Goal: Information Seeking & Learning: Check status

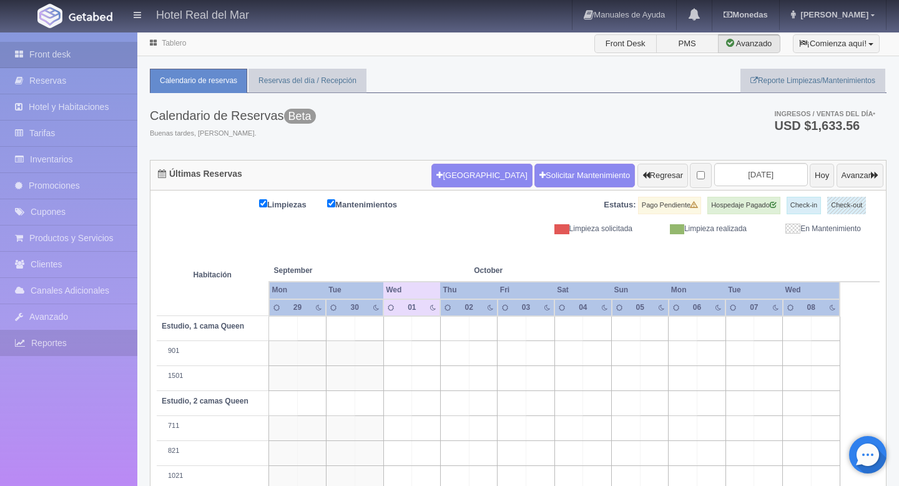
click at [60, 348] on link "Reportes" at bounding box center [68, 343] width 137 height 26
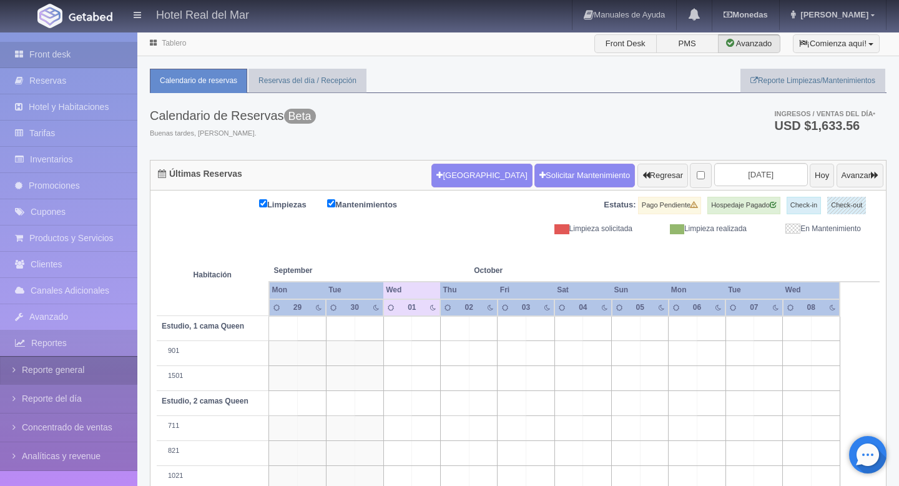
click at [57, 367] on link "Reporte general" at bounding box center [68, 370] width 137 height 28
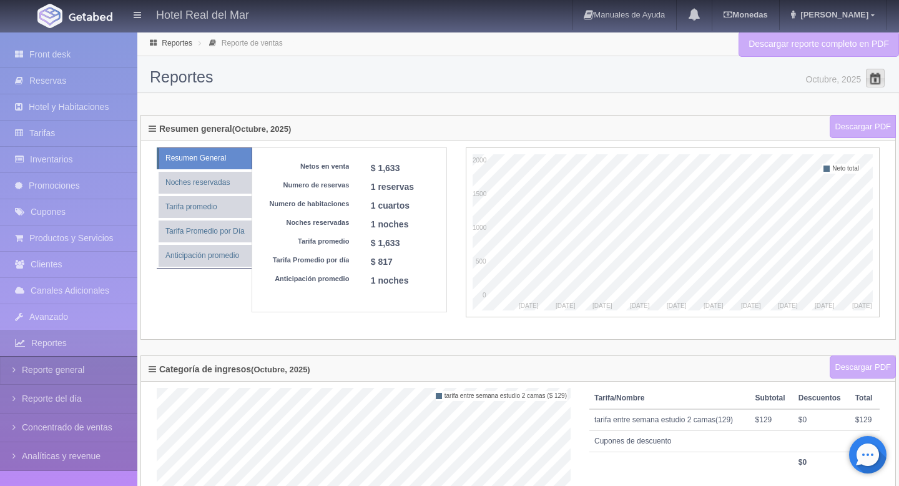
click at [875, 74] on span at bounding box center [875, 78] width 20 height 20
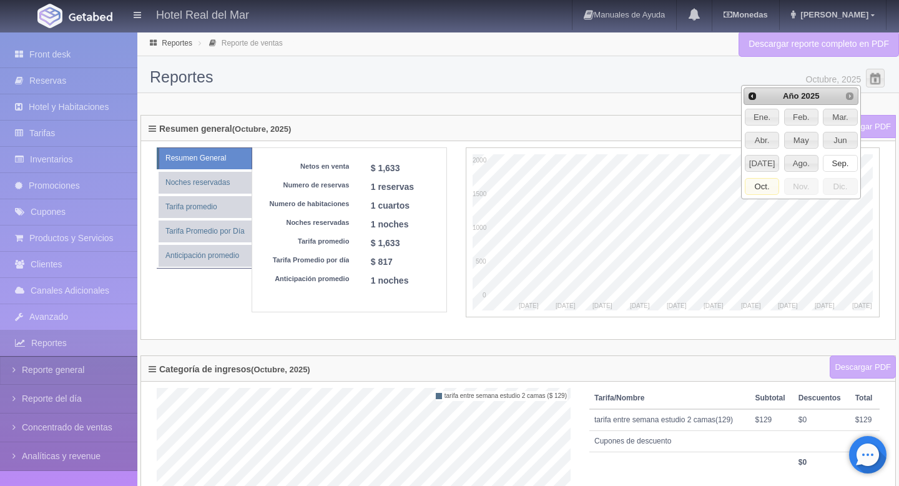
click at [828, 160] on span "Sep." at bounding box center [839, 163] width 33 height 16
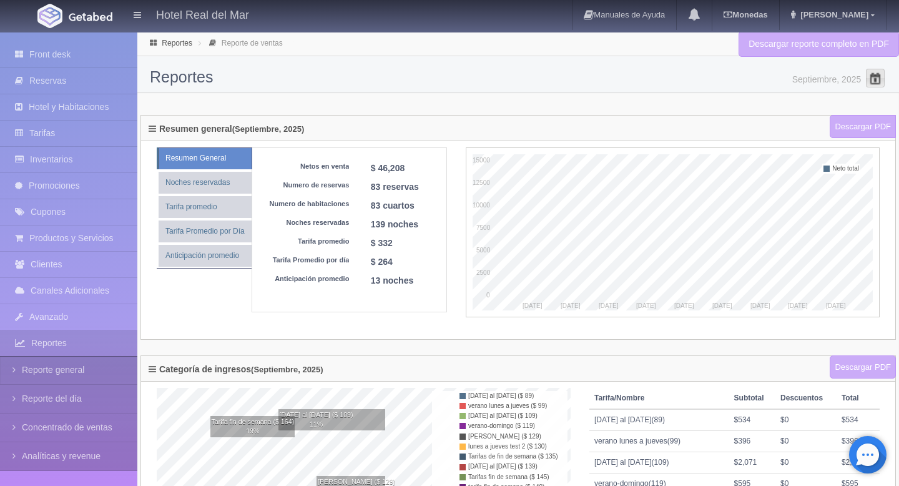
click at [870, 82] on span at bounding box center [875, 78] width 20 height 20
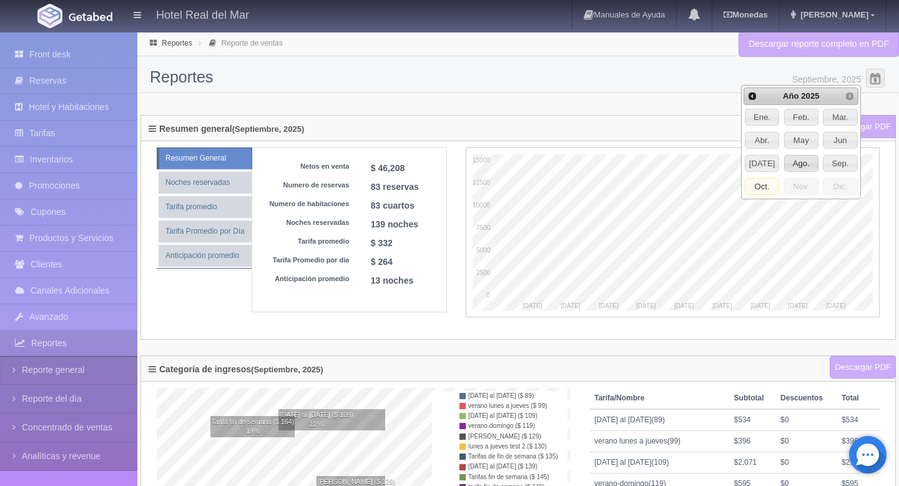
click at [804, 164] on span "Ago." at bounding box center [801, 163] width 33 height 16
type input "Agosto, 2025"
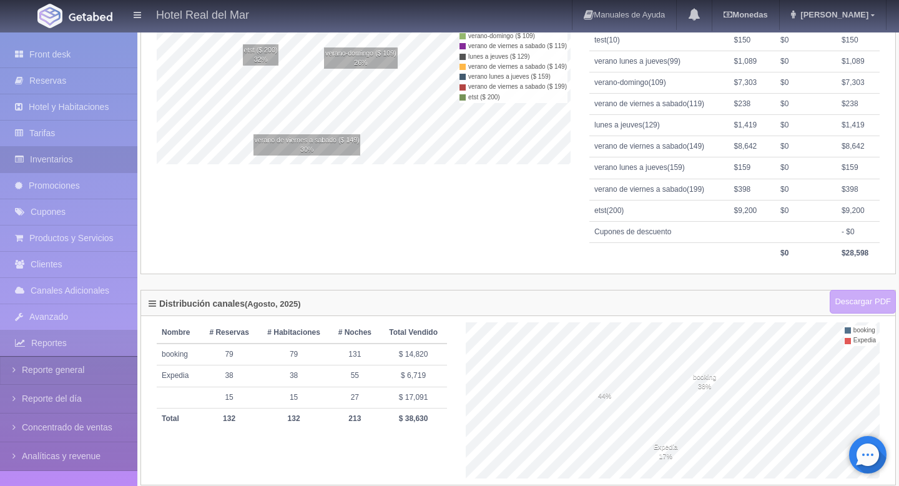
scroll to position [377, 0]
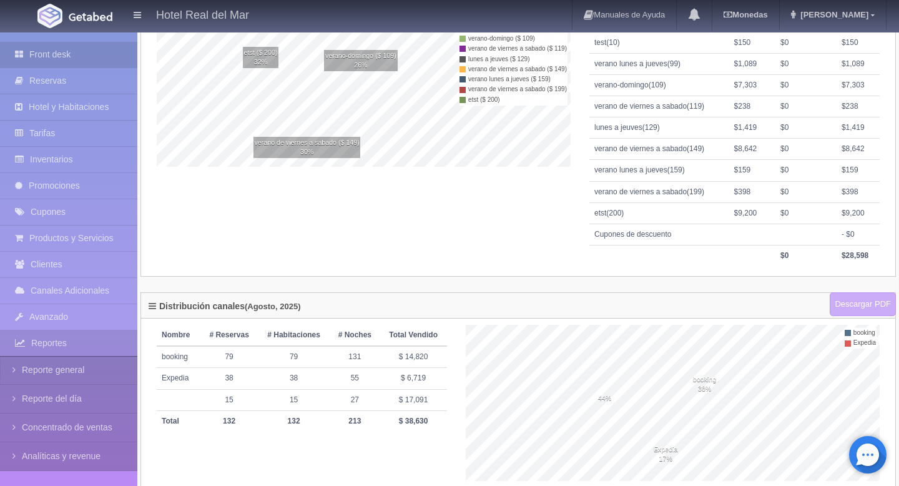
click at [62, 54] on link "Front desk" at bounding box center [68, 55] width 137 height 26
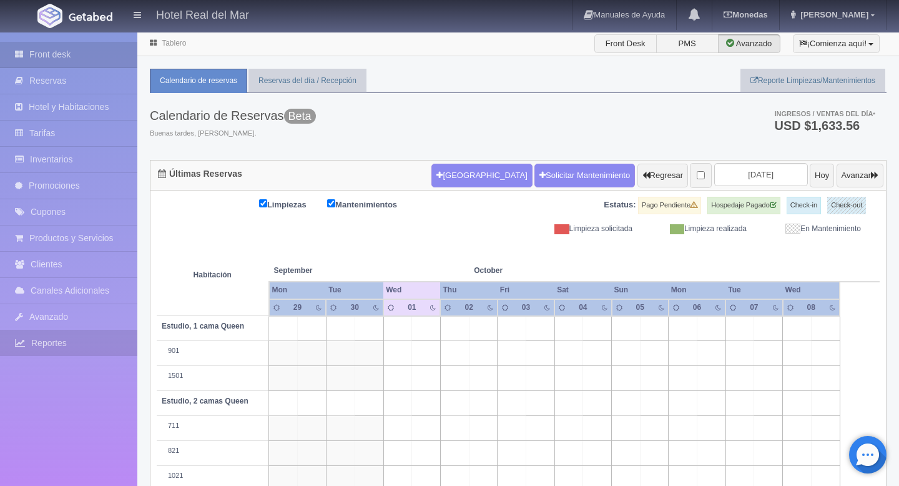
click at [44, 343] on link "Reportes" at bounding box center [68, 343] width 137 height 26
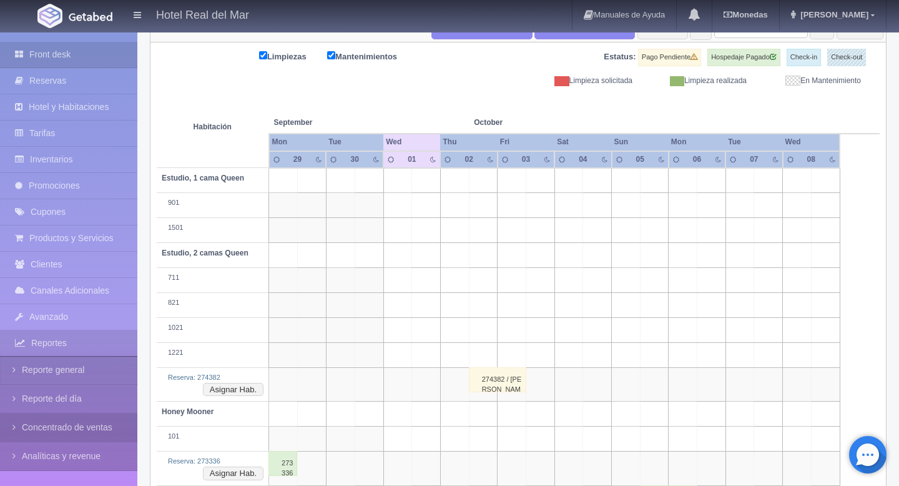
scroll to position [230, 0]
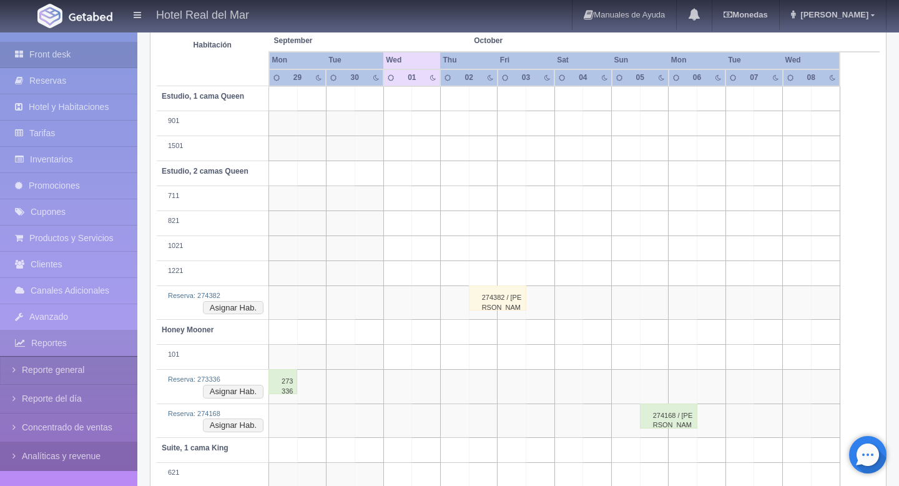
click at [32, 461] on link "Analíticas y revenue" at bounding box center [68, 456] width 137 height 28
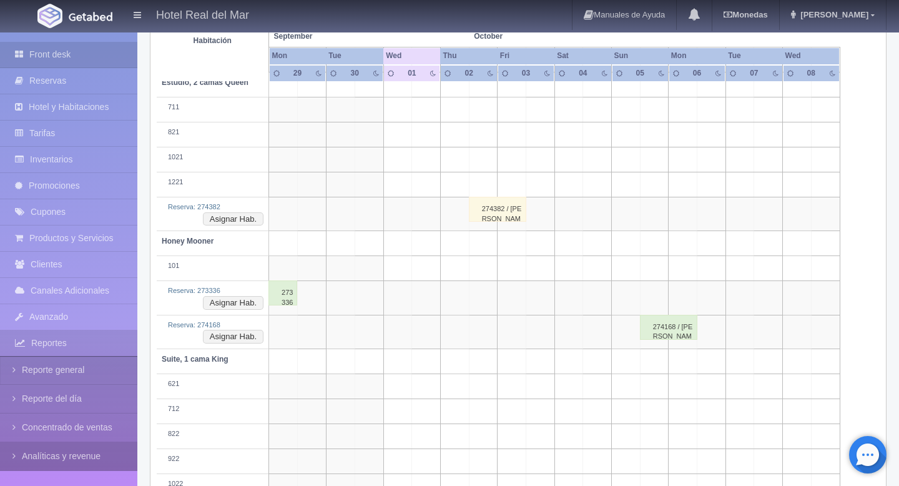
scroll to position [348, 0]
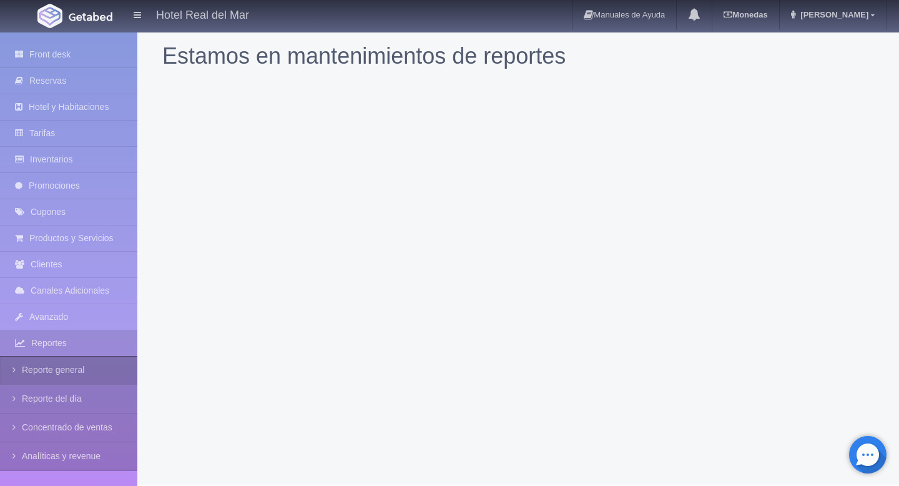
click at [17, 378] on link "Reporte general" at bounding box center [68, 370] width 137 height 28
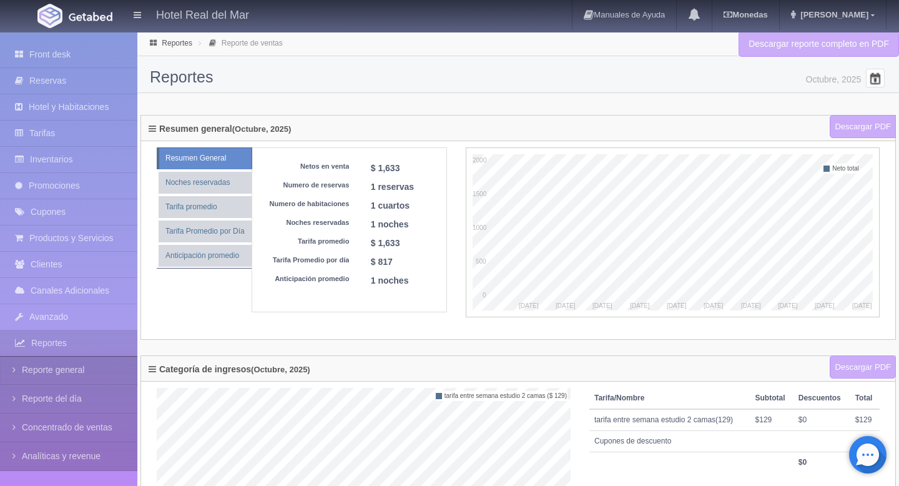
click at [867, 79] on span at bounding box center [875, 78] width 20 height 20
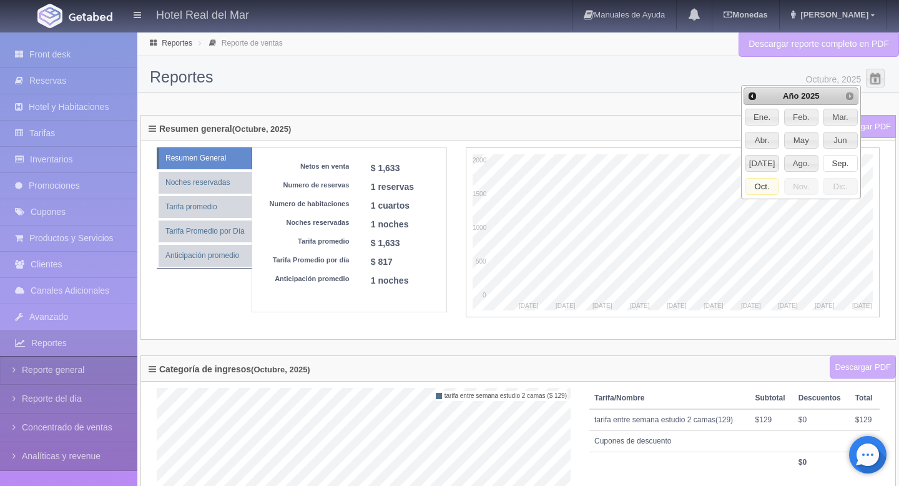
click at [840, 162] on span "Sep." at bounding box center [839, 163] width 33 height 16
type input "Septiembre, 2025"
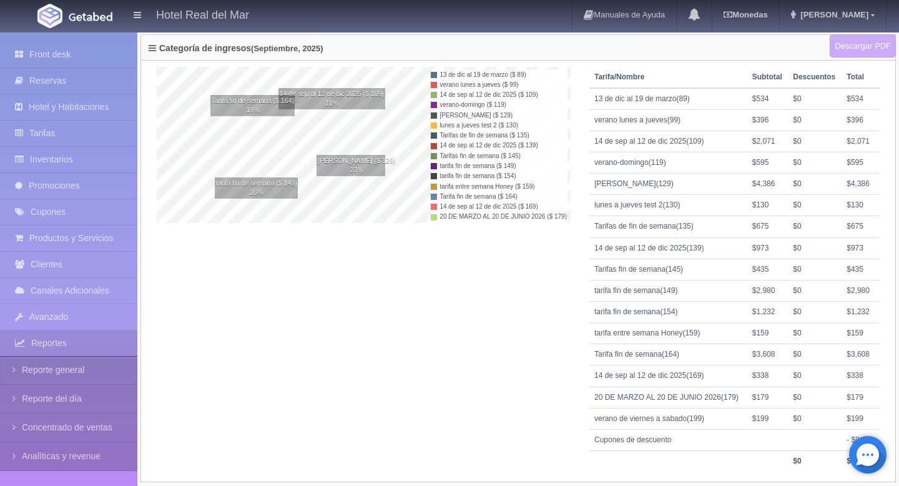
scroll to position [497, 0]
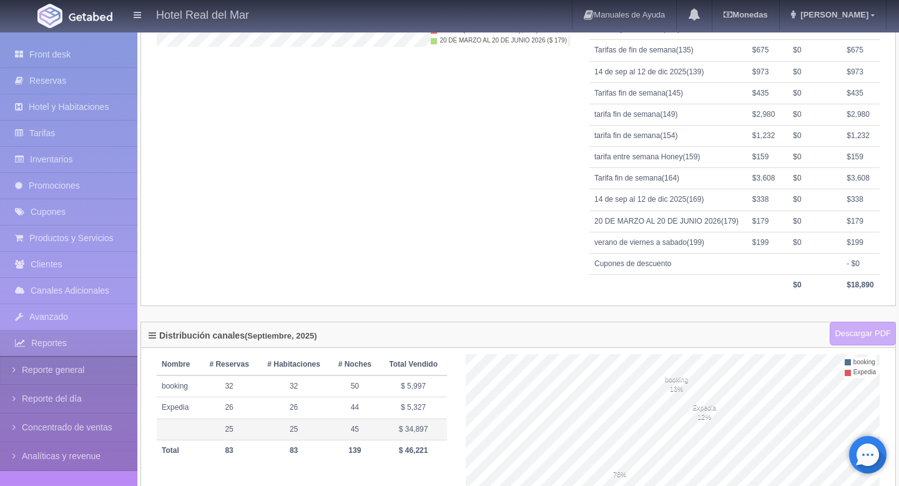
click at [411, 427] on td "$ 34,897" at bounding box center [413, 428] width 67 height 21
click at [400, 427] on td "$ 34,897" at bounding box center [413, 428] width 67 height 21
click at [355, 427] on td "45" at bounding box center [355, 428] width 50 height 21
click at [230, 428] on td "25" at bounding box center [229, 428] width 57 height 21
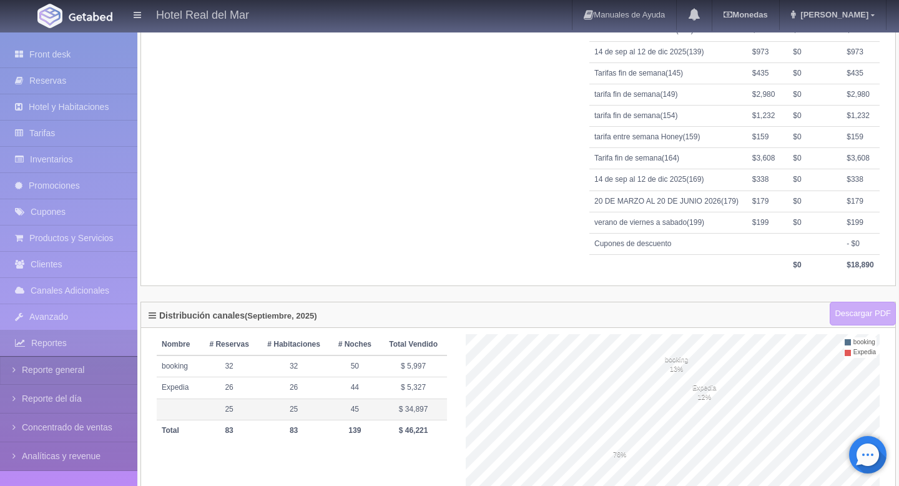
scroll to position [522, 0]
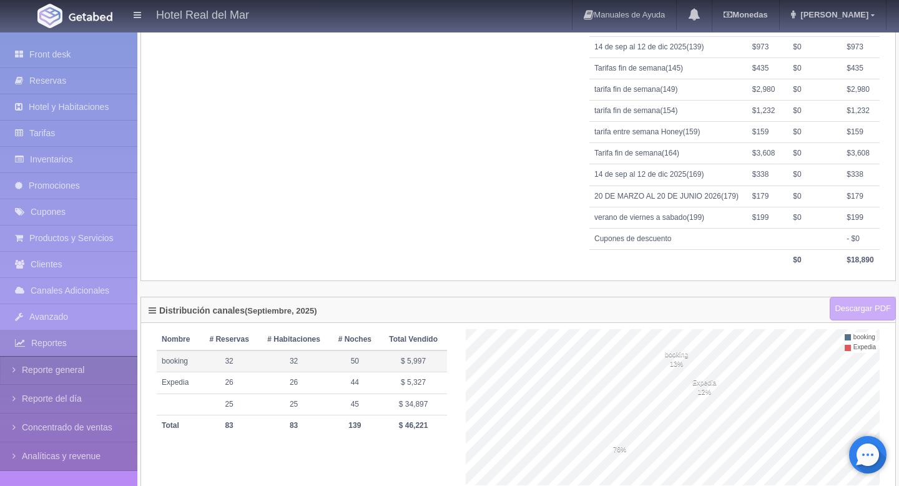
click at [411, 361] on td "$ 5,997" at bounding box center [413, 361] width 67 height 22
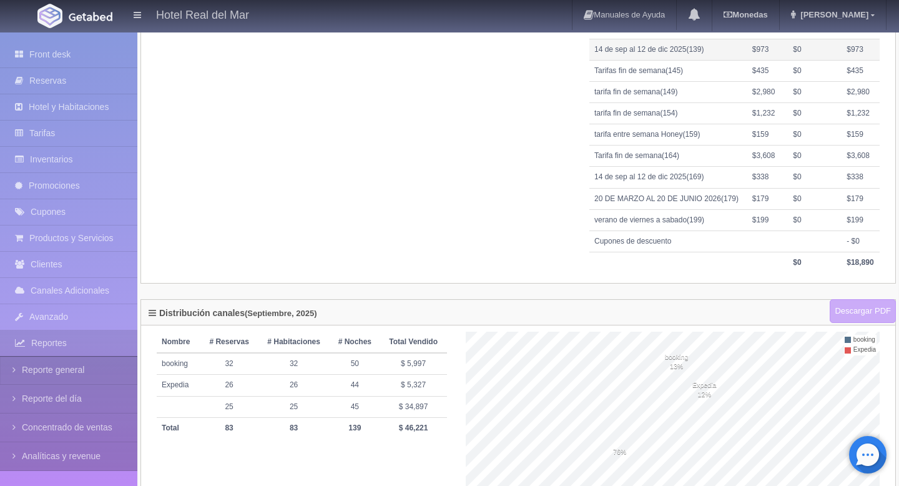
scroll to position [559, 0]
